Goal: Entertainment & Leisure: Consume media (video, audio)

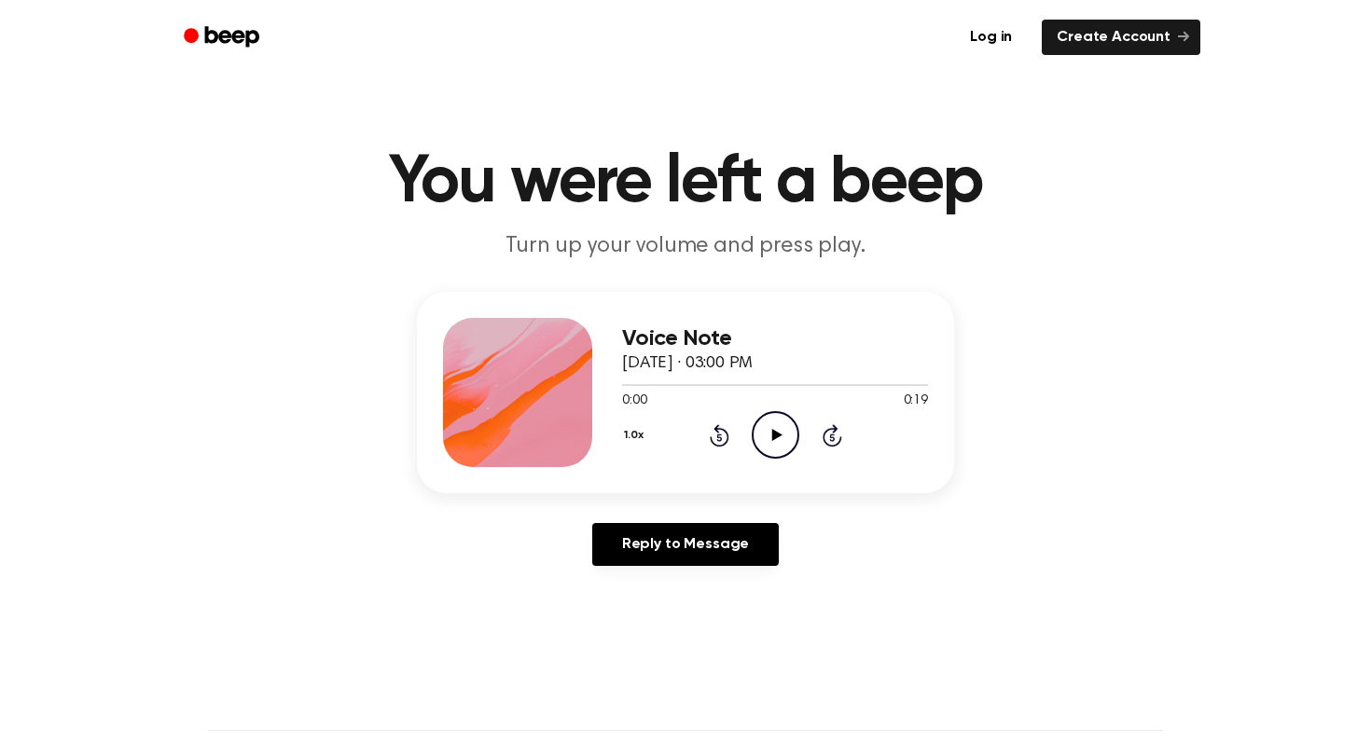
click at [769, 441] on icon "Play Audio" at bounding box center [776, 435] width 48 height 48
click at [769, 432] on icon "Play Audio" at bounding box center [776, 435] width 48 height 48
click at [770, 436] on icon "Play Audio" at bounding box center [776, 435] width 48 height 48
click at [772, 433] on icon at bounding box center [776, 435] width 10 height 12
click at [766, 450] on icon "Play Audio" at bounding box center [776, 435] width 48 height 48
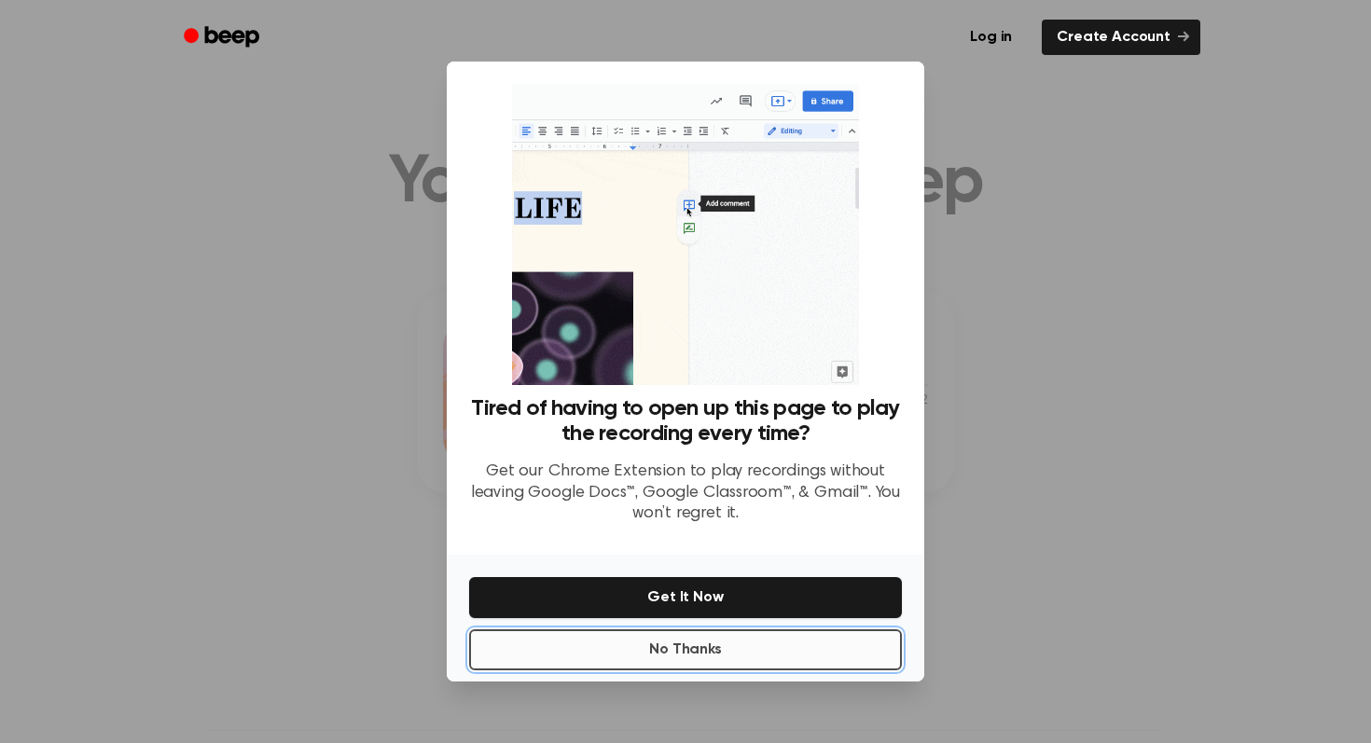
click at [708, 651] on button "No Thanks" at bounding box center [685, 650] width 433 height 41
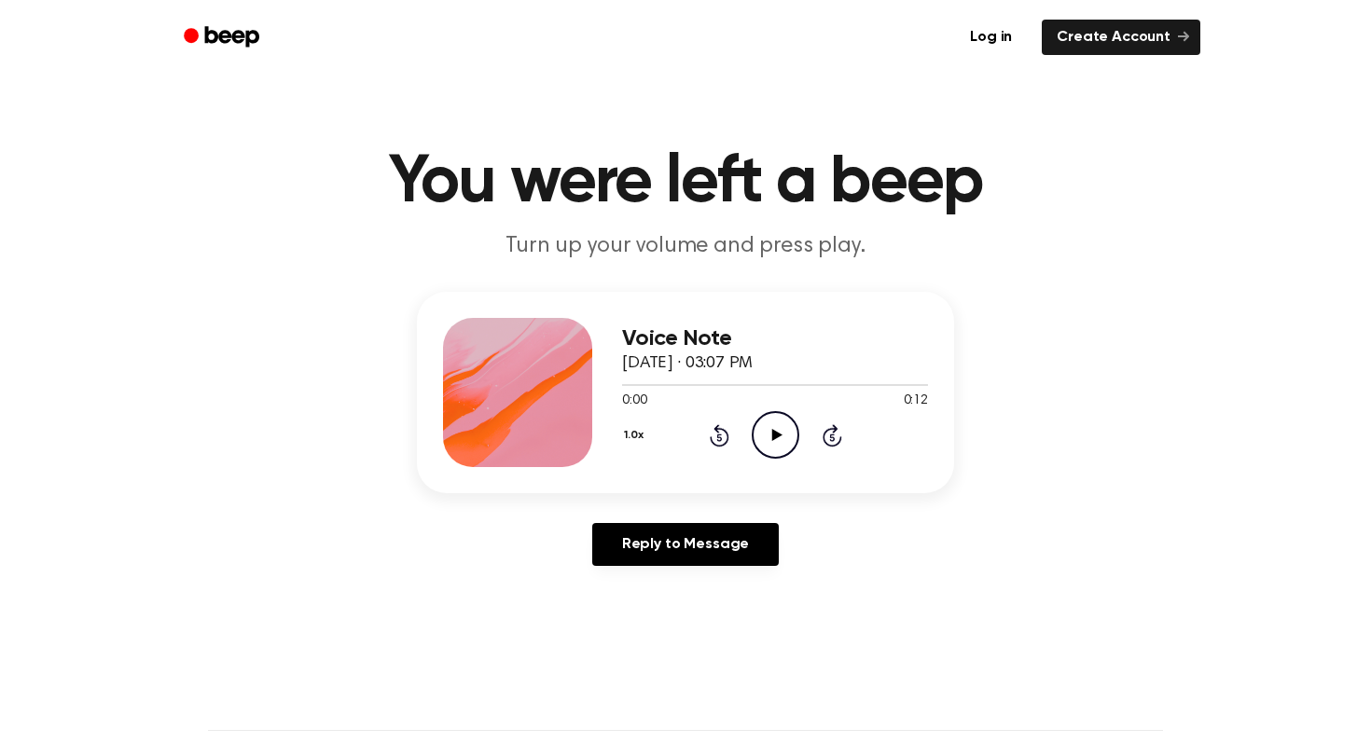
click at [787, 421] on icon "Play Audio" at bounding box center [776, 435] width 48 height 48
click at [769, 432] on icon "Play Audio" at bounding box center [776, 435] width 48 height 48
click at [777, 422] on icon "Play Audio" at bounding box center [776, 435] width 48 height 48
click at [763, 437] on icon "Play Audio" at bounding box center [776, 435] width 48 height 48
click at [791, 428] on icon "Play Audio" at bounding box center [776, 435] width 48 height 48
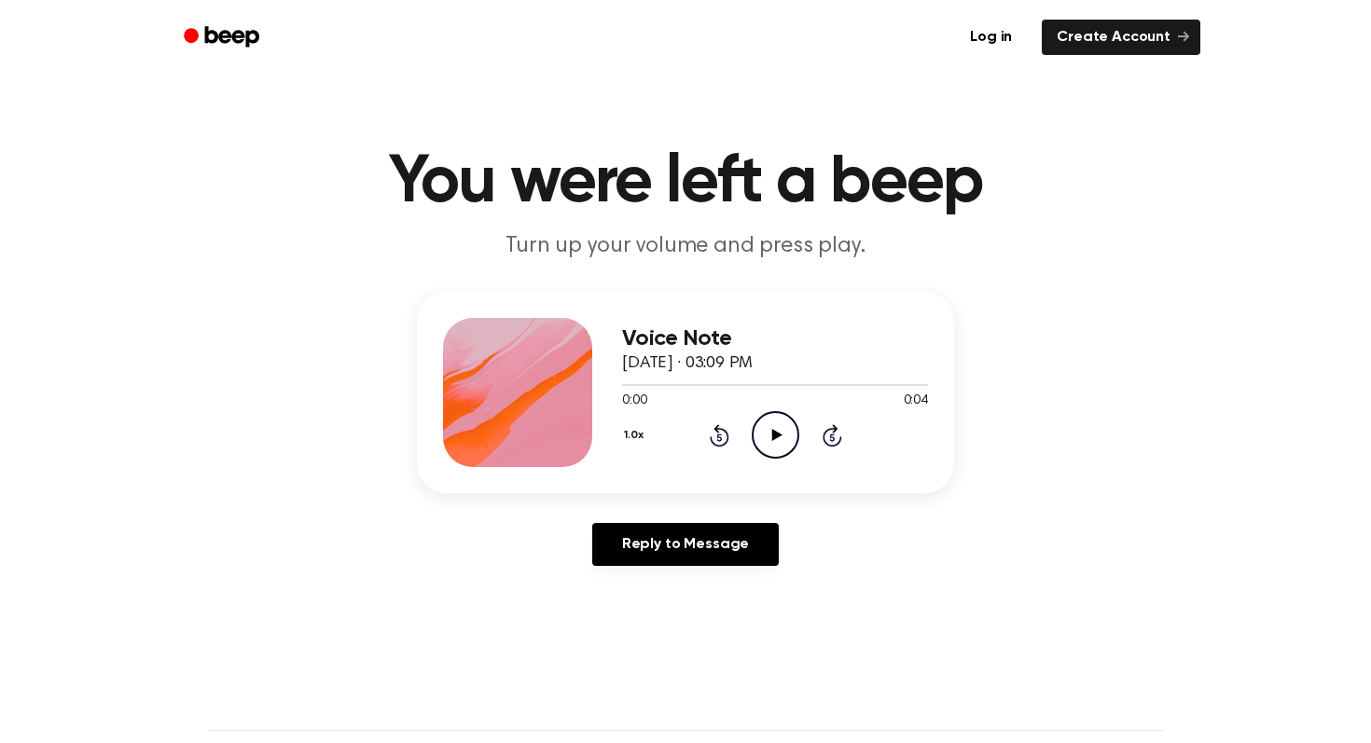
click at [763, 439] on icon "Play Audio" at bounding box center [776, 435] width 48 height 48
click at [763, 428] on icon "Play Audio" at bounding box center [776, 435] width 48 height 48
click at [764, 431] on icon "Play Audio" at bounding box center [776, 435] width 48 height 48
